Goal: Use online tool/utility: Utilize a website feature to perform a specific function

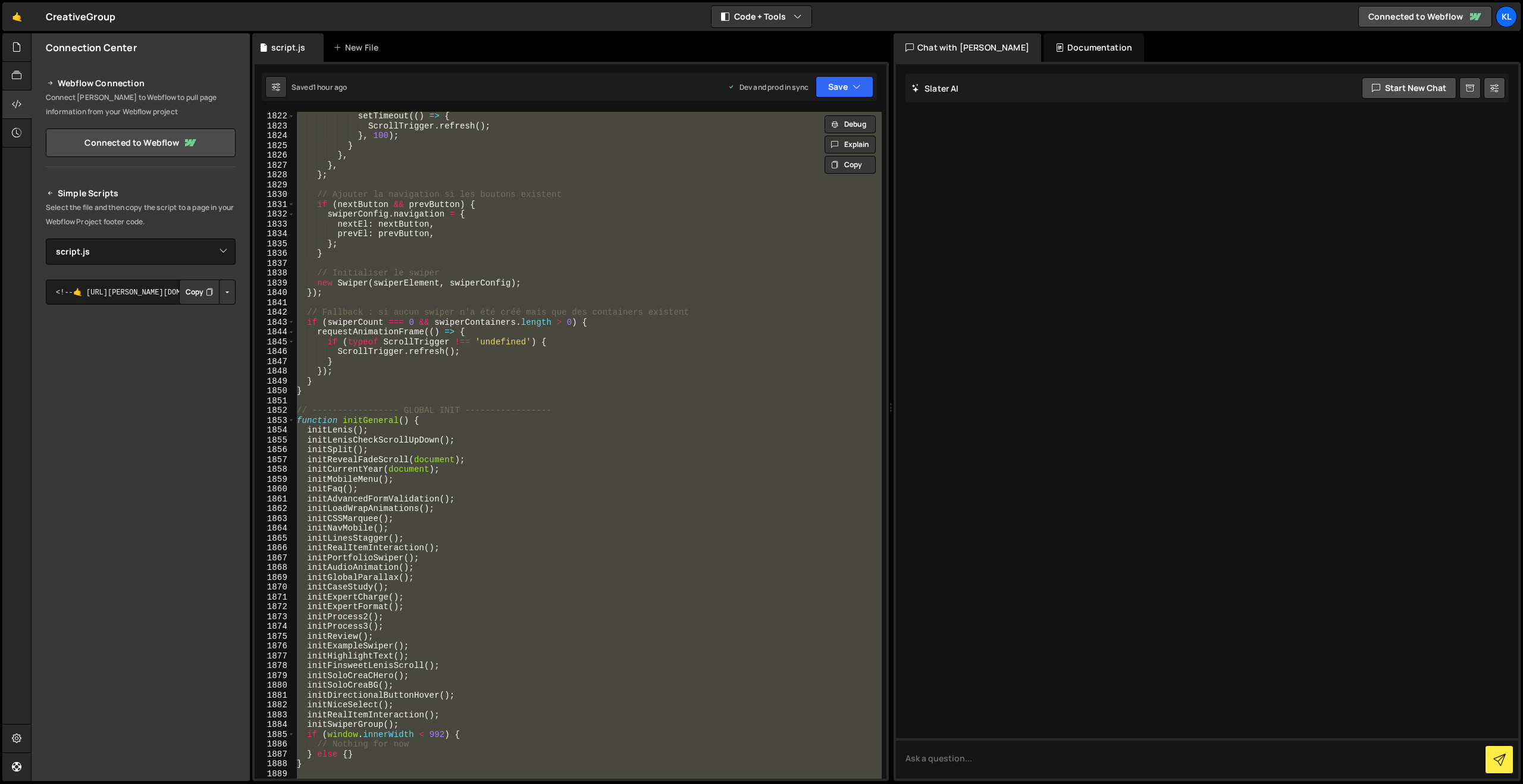
select select "38069"
click at [840, 87] on button "Save" at bounding box center [844, 86] width 58 height 22
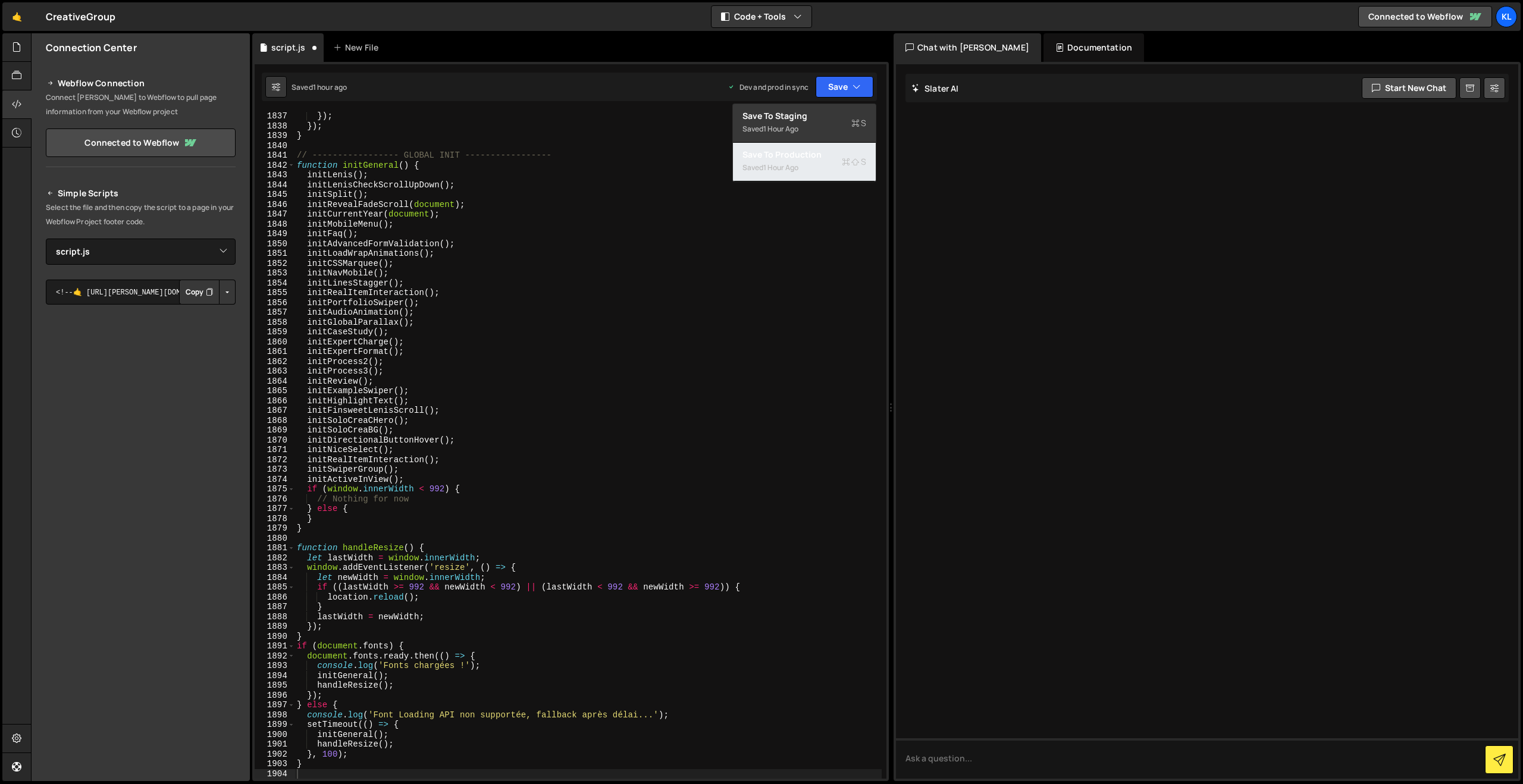
click at [789, 166] on div "1 hour ago" at bounding box center [781, 167] width 35 height 10
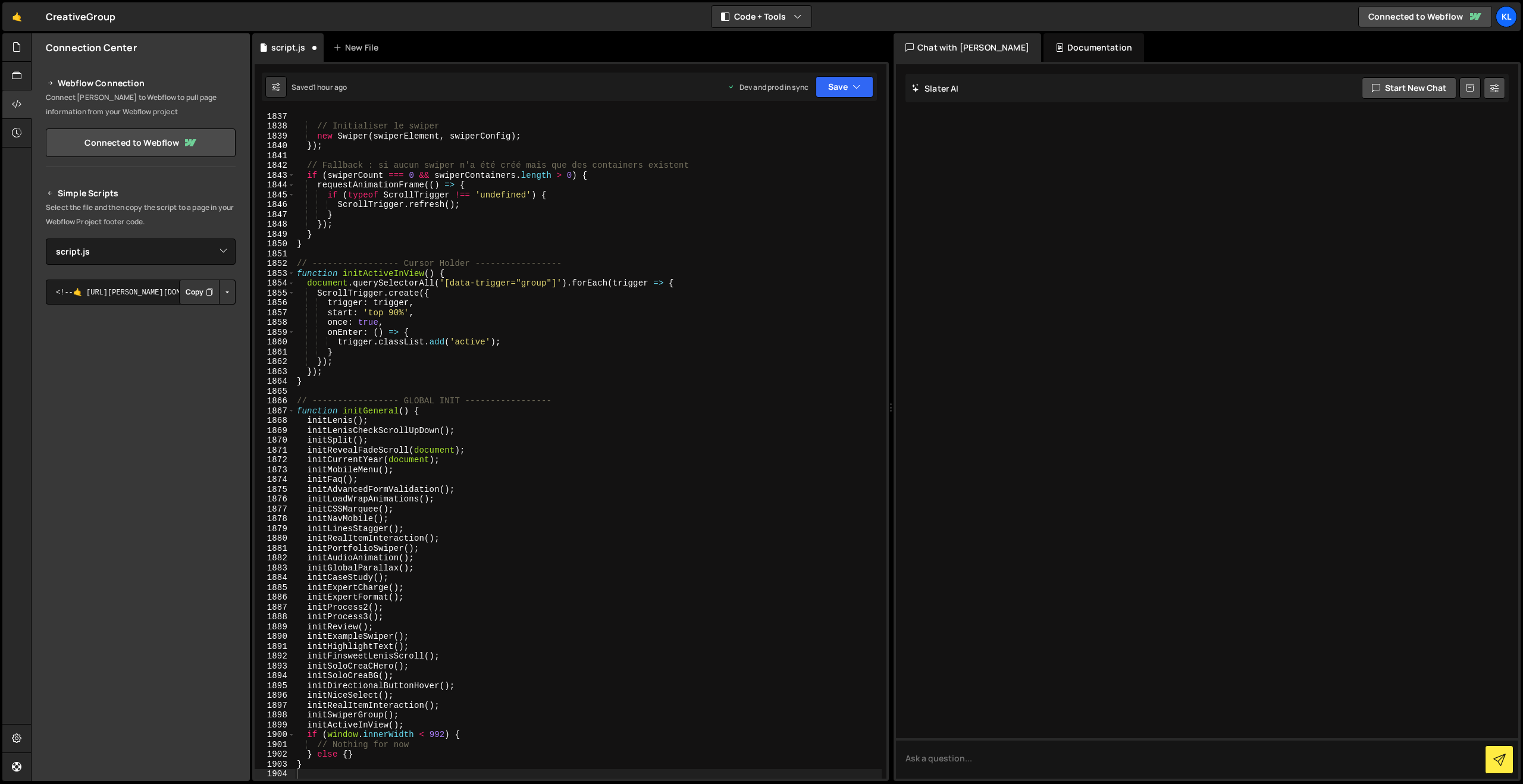
scroll to position [18034, 0]
click at [830, 91] on button "Save" at bounding box center [844, 86] width 58 height 22
click at [810, 151] on div "Save to Production S" at bounding box center [804, 155] width 124 height 12
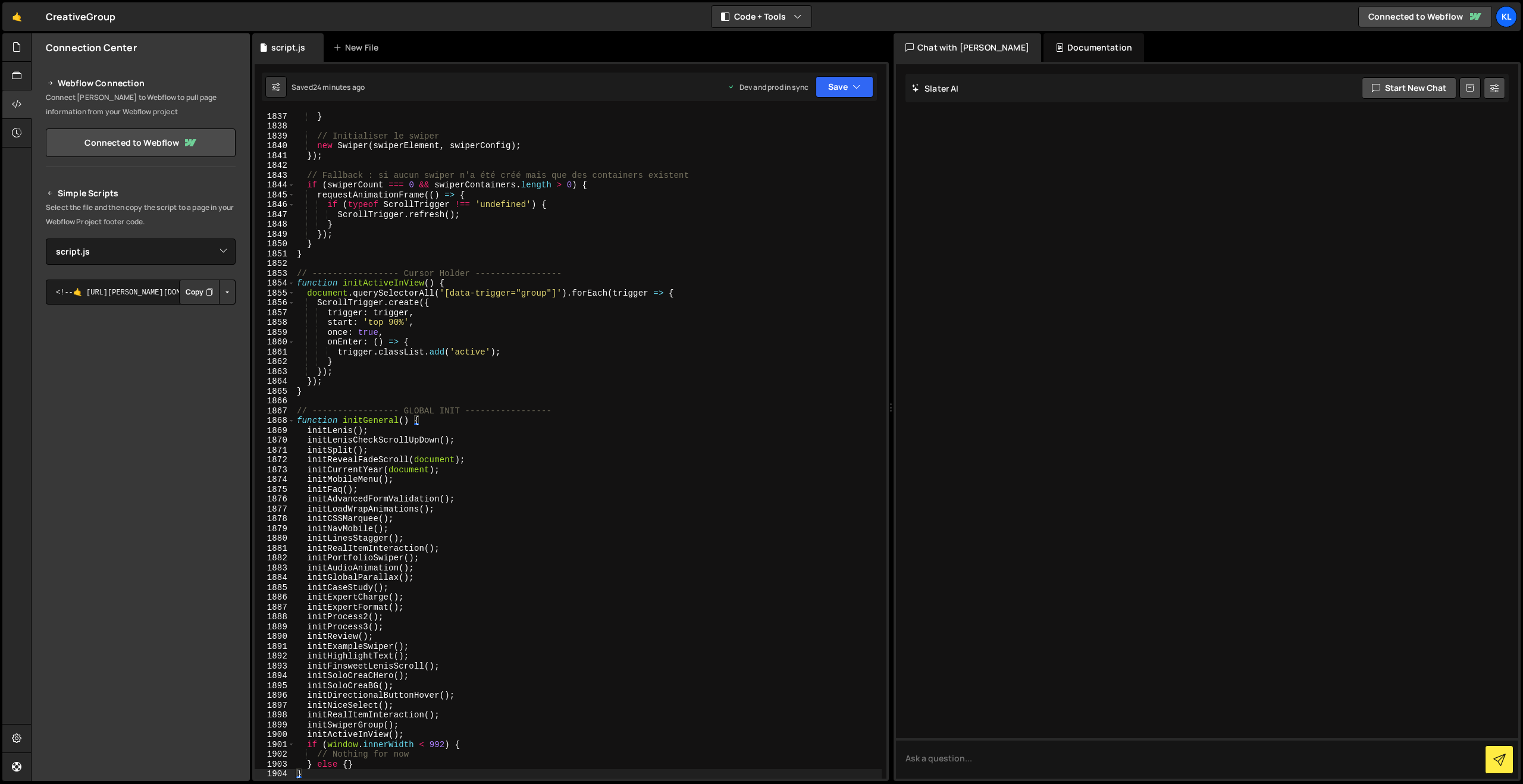
drag, startPoint x: 697, startPoint y: 368, endPoint x: 724, endPoint y: 308, distance: 65.8
click at [697, 367] on div "} // Initialiser le swiper new Swiper ( swiperElement , swiperConfig ) ; }) ; /…" at bounding box center [588, 455] width 587 height 686
type textarea "}"
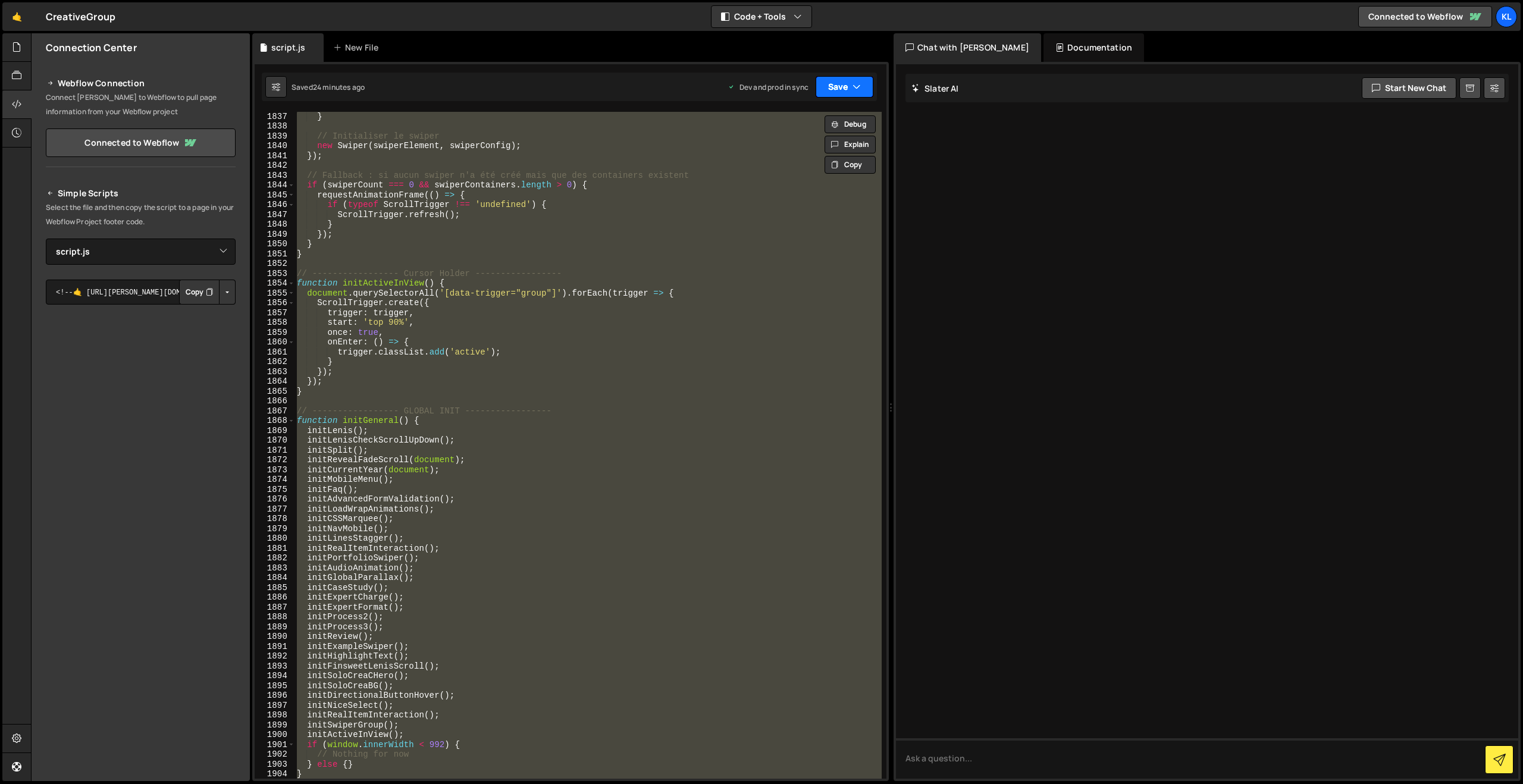
paste textarea
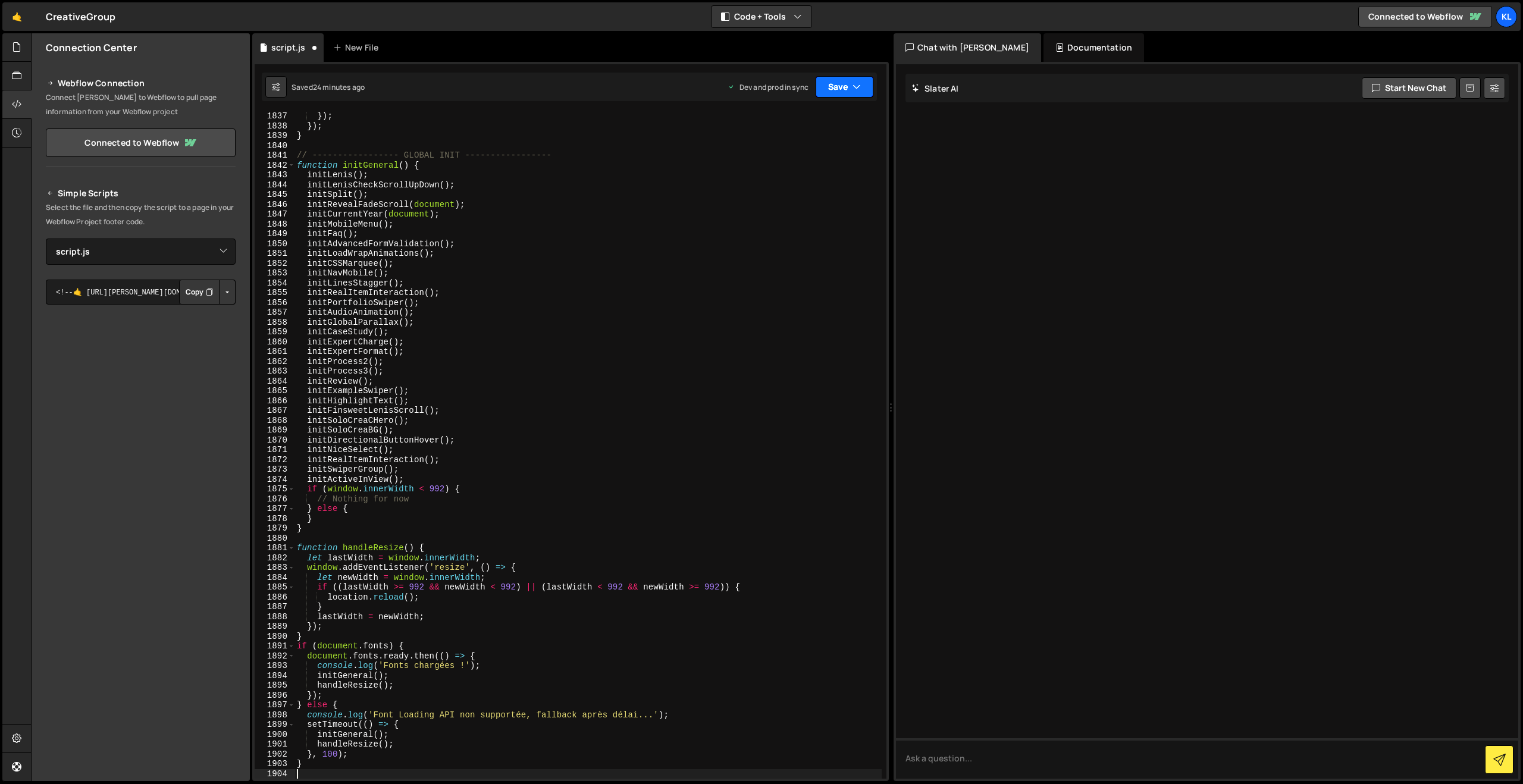
click at [848, 92] on button "Save" at bounding box center [844, 86] width 58 height 22
click at [776, 158] on div "Save to Production S" at bounding box center [804, 155] width 124 height 12
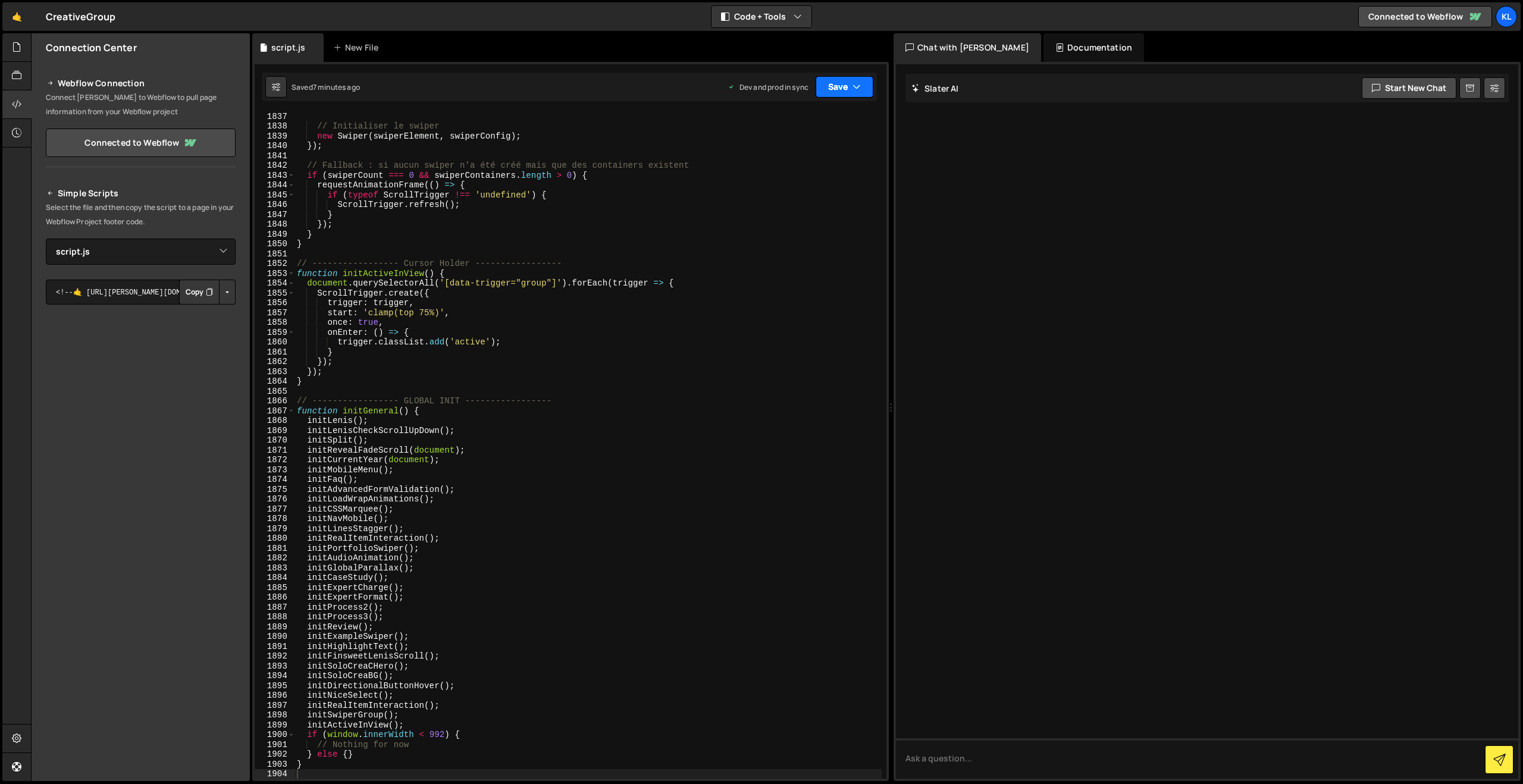
click at [849, 86] on button "Save" at bounding box center [844, 86] width 58 height 22
click at [789, 169] on div "7 minutes ago" at bounding box center [786, 167] width 46 height 10
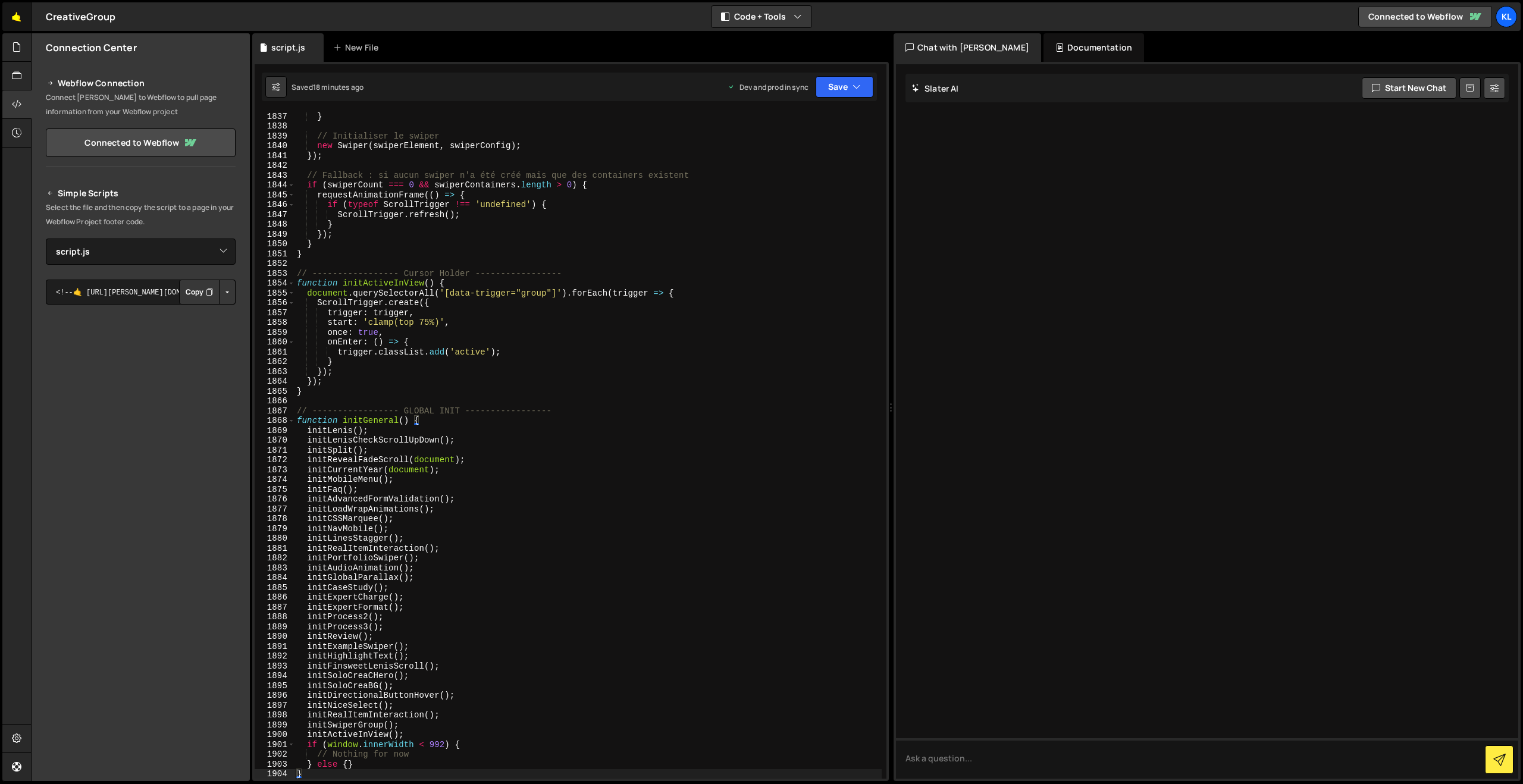
click at [17, 16] on link "🤙" at bounding box center [17, 17] width 29 height 29
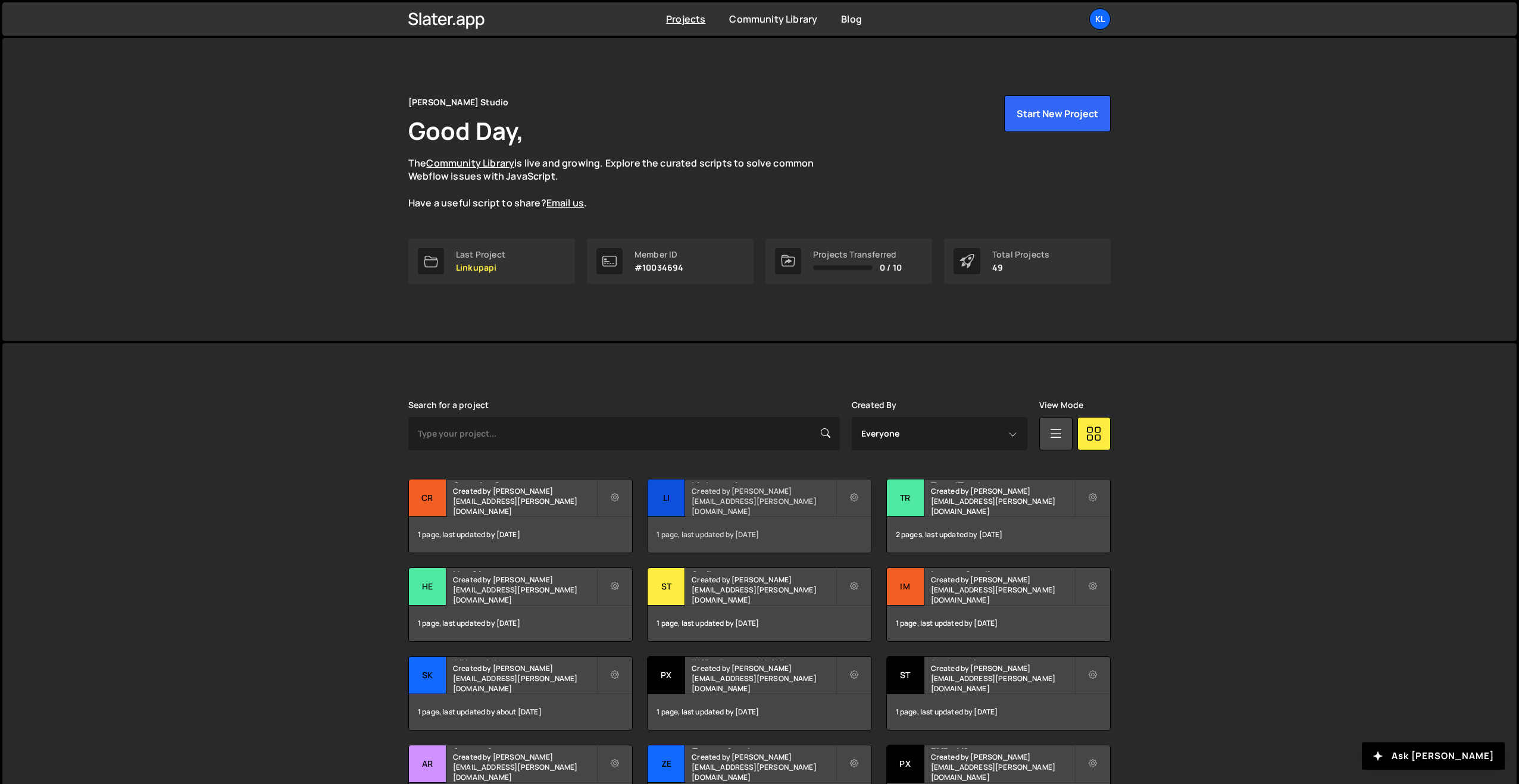
click at [724, 511] on div "Linkupapi Created by [PERSON_NAME][EMAIL_ADDRESS][PERSON_NAME][DOMAIN_NAME]" at bounding box center [759, 497] width 223 height 37
